Goal: Transaction & Acquisition: Purchase product/service

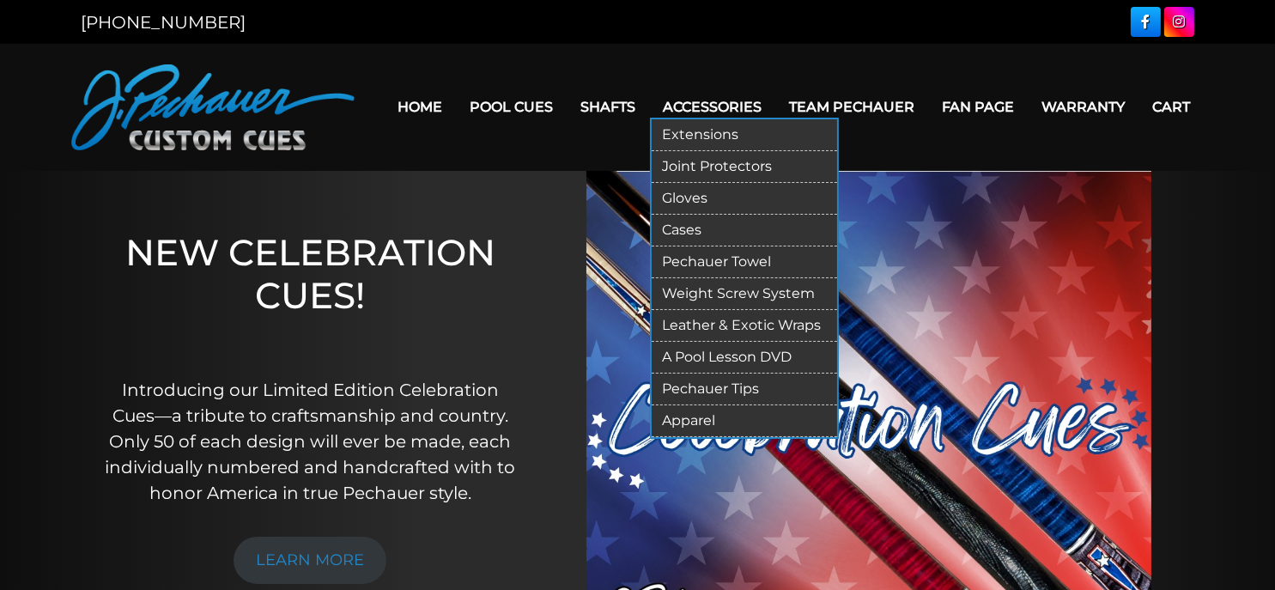
click at [693, 196] on link "Gloves" at bounding box center [744, 199] width 185 height 32
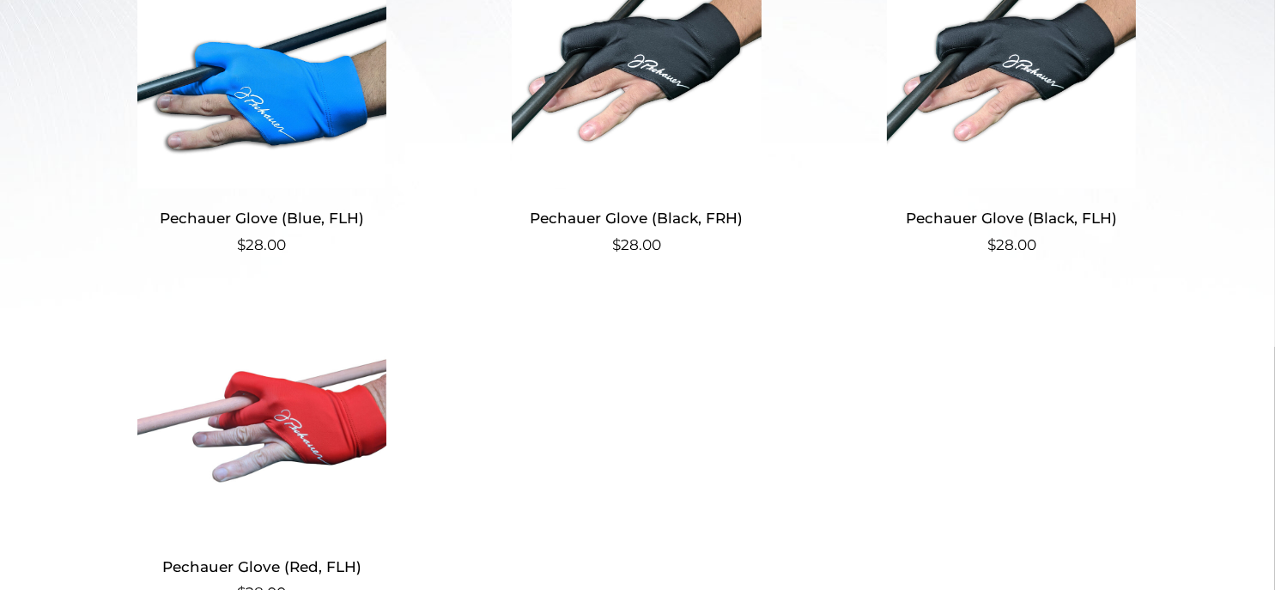
scroll to position [687, 0]
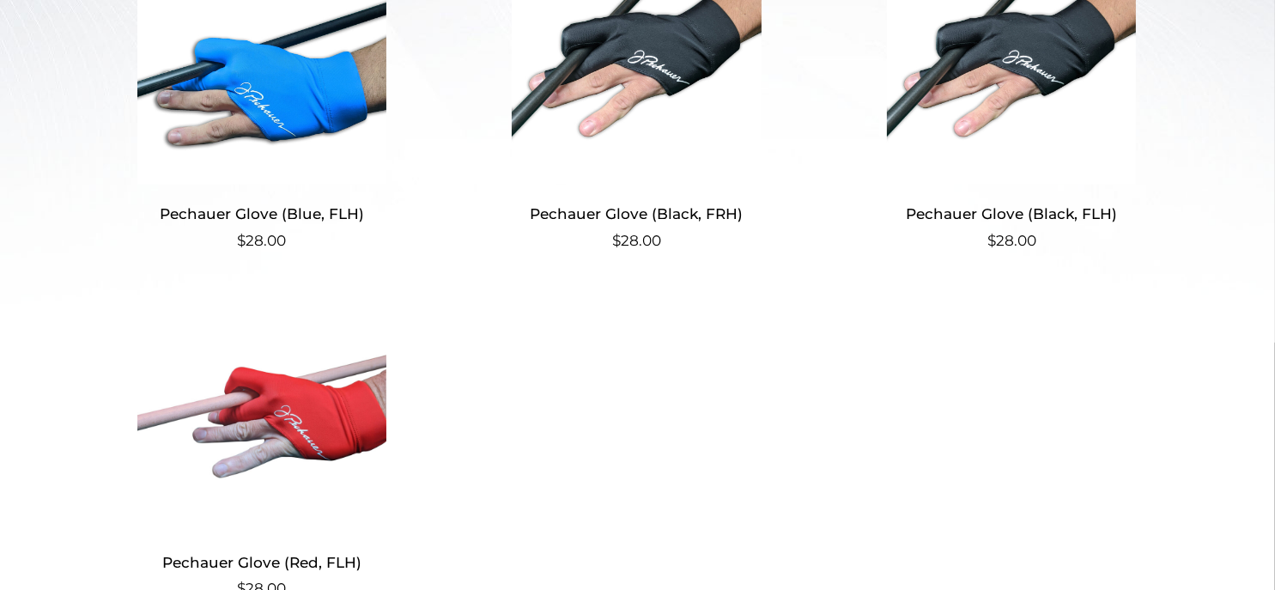
click at [641, 45] on img at bounding box center [637, 69] width 334 height 232
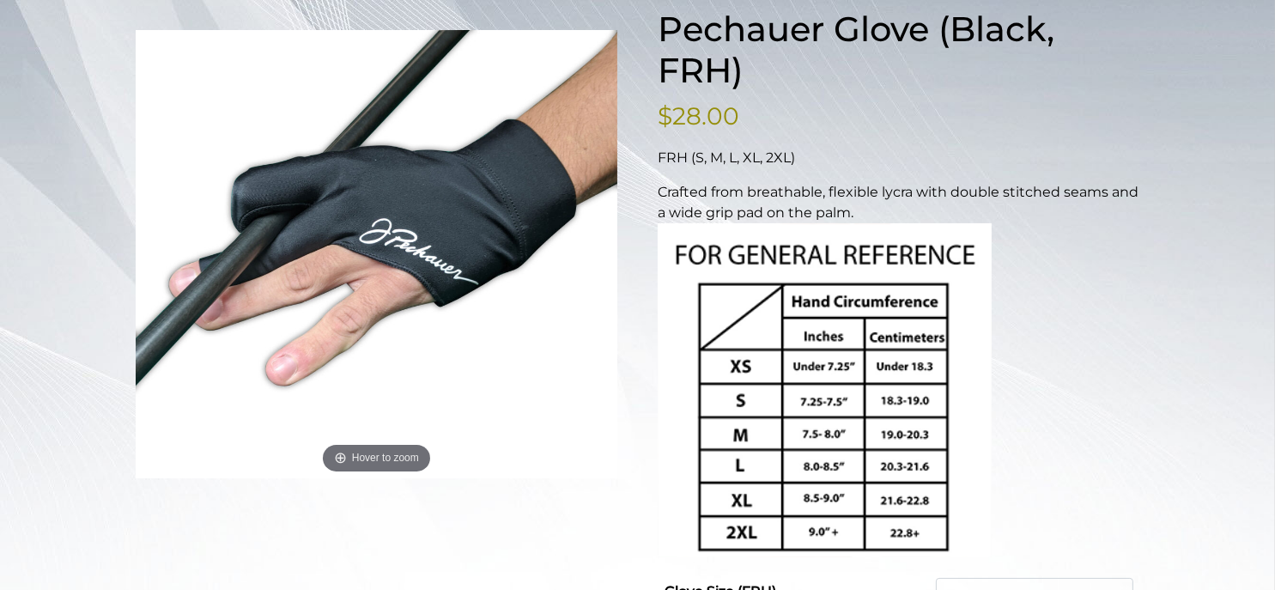
scroll to position [258, 0]
